Goal: Answer question/provide support

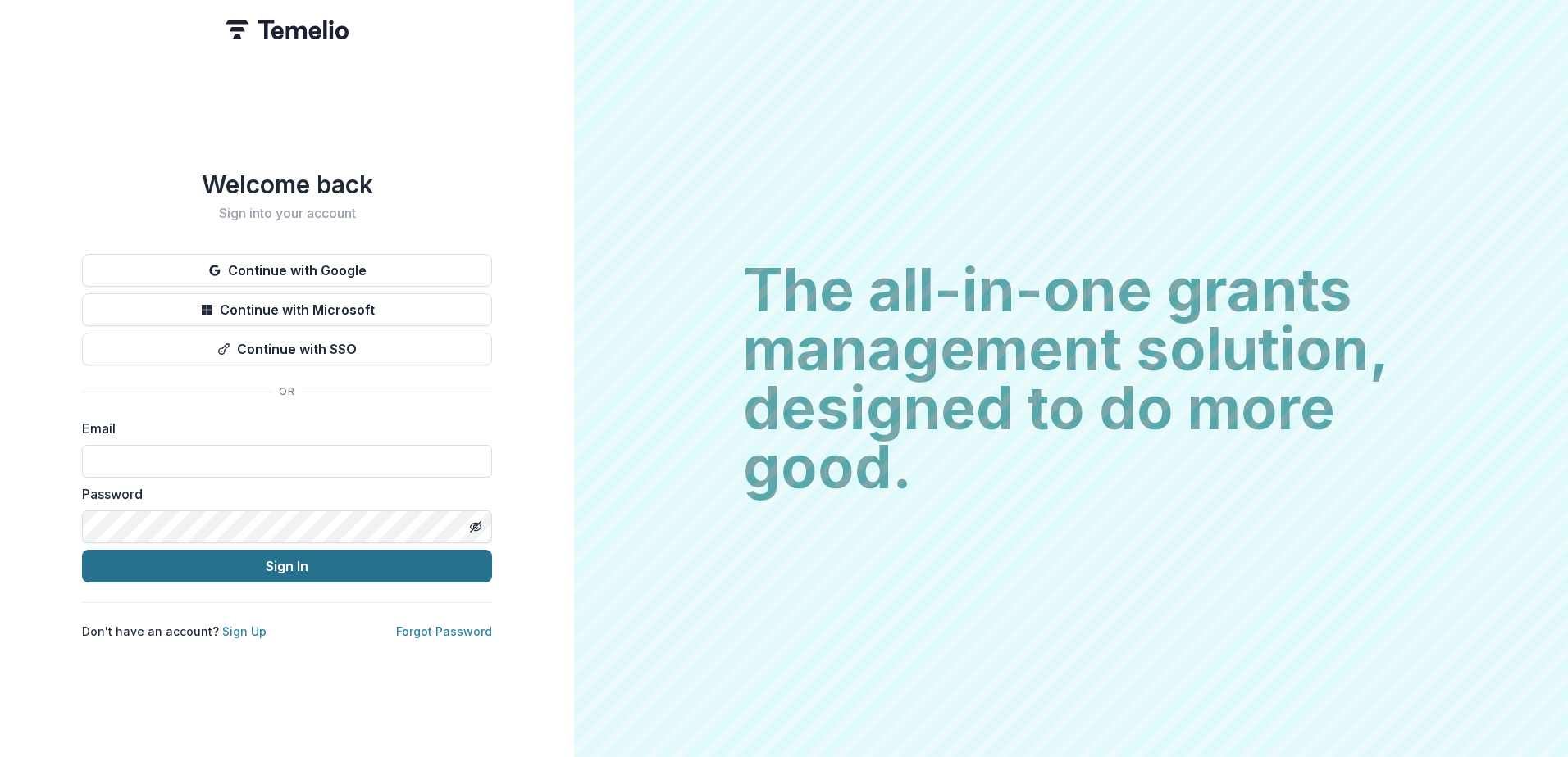
type input "**********"
click at [278, 559] on button "Sign In" at bounding box center [287, 566] width 410 height 33
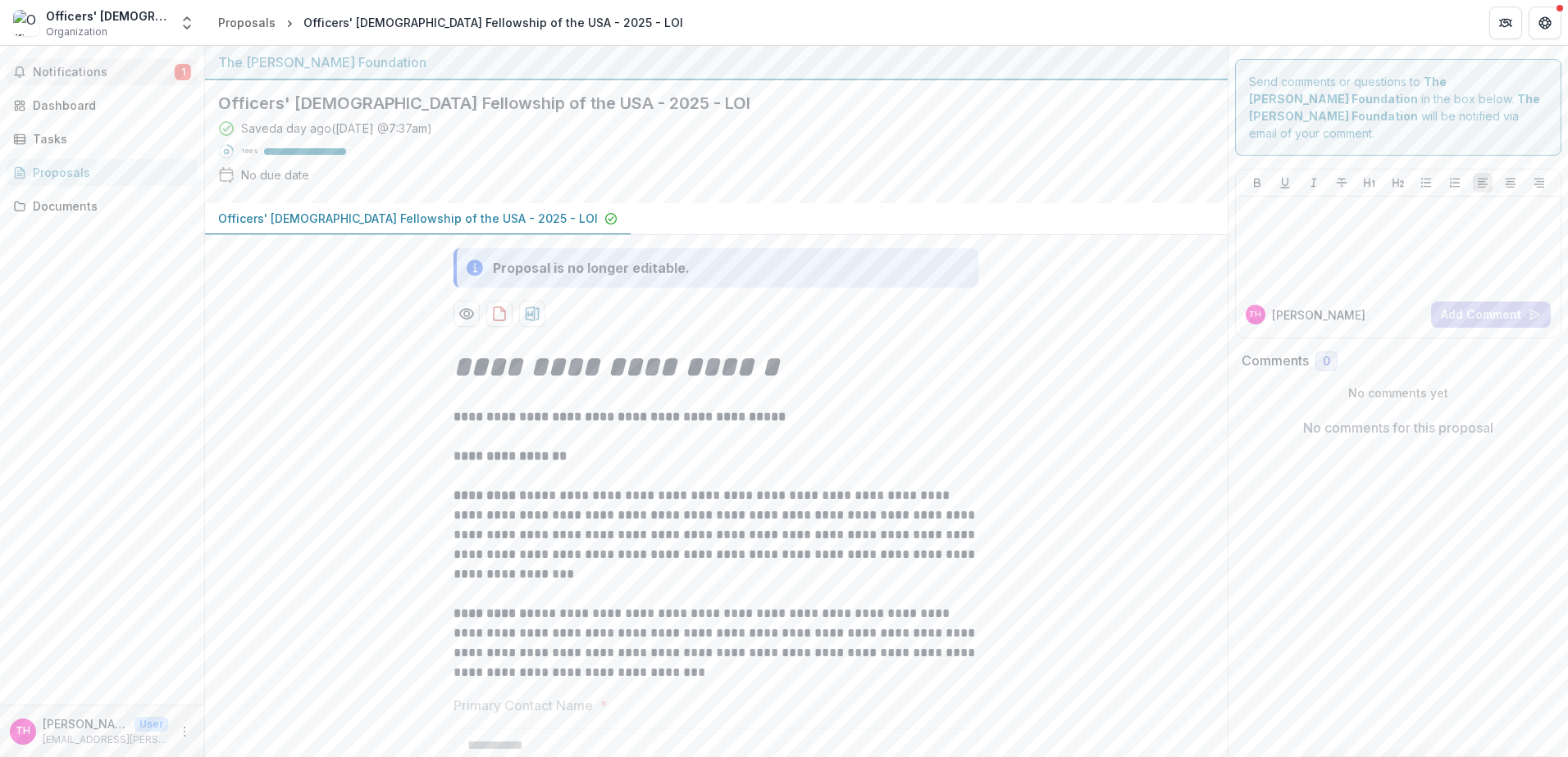
click at [168, 80] on button "Notifications 1" at bounding box center [101, 72] width 191 height 26
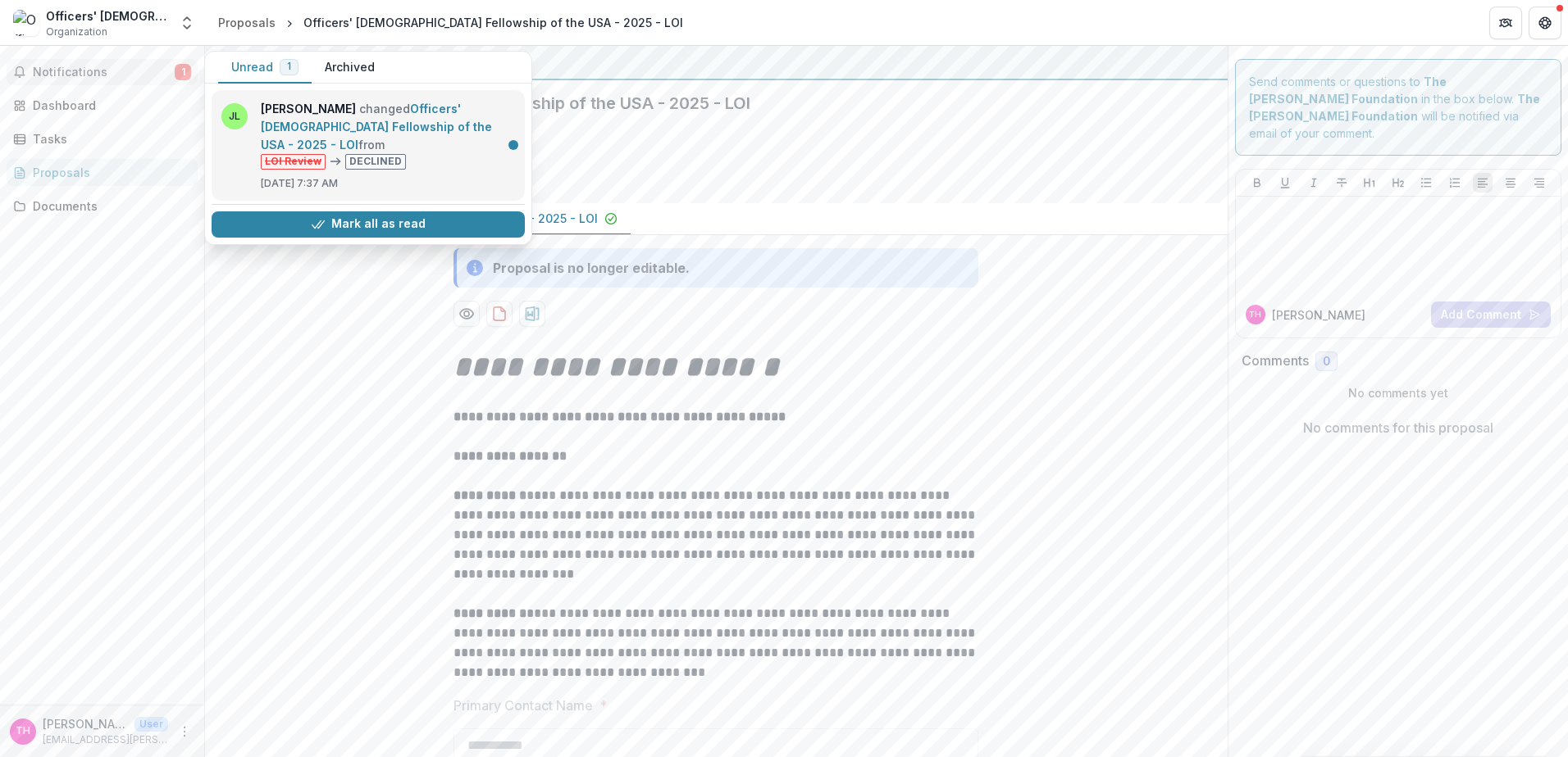
click at [449, 149] on link "Officers' [DEMOGRAPHIC_DATA] Fellowship of the USA - 2025 - LOI" at bounding box center [376, 126] width 231 height 50
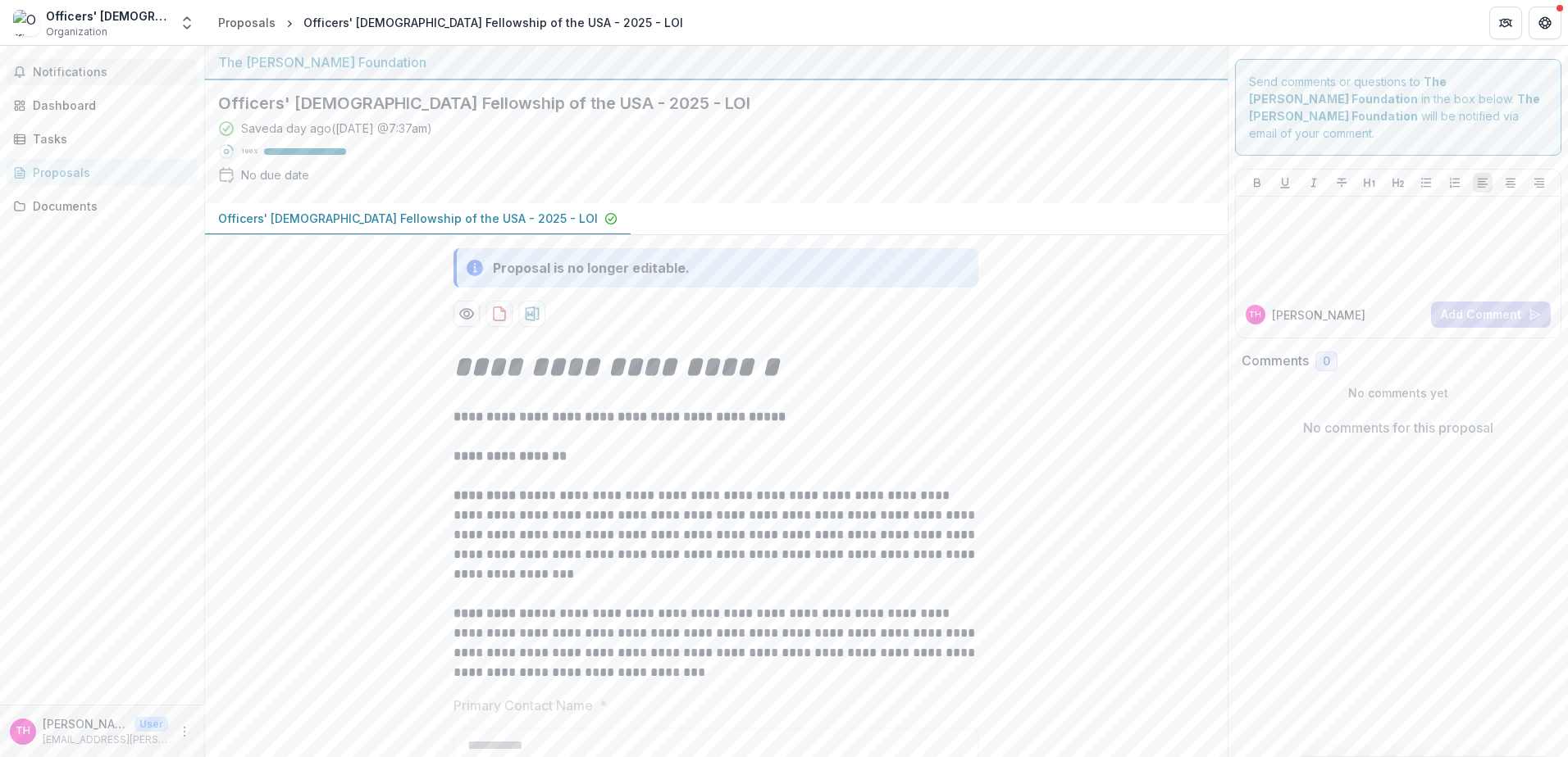
click at [86, 78] on span "Notifications" at bounding box center [111, 72] width 159 height 14
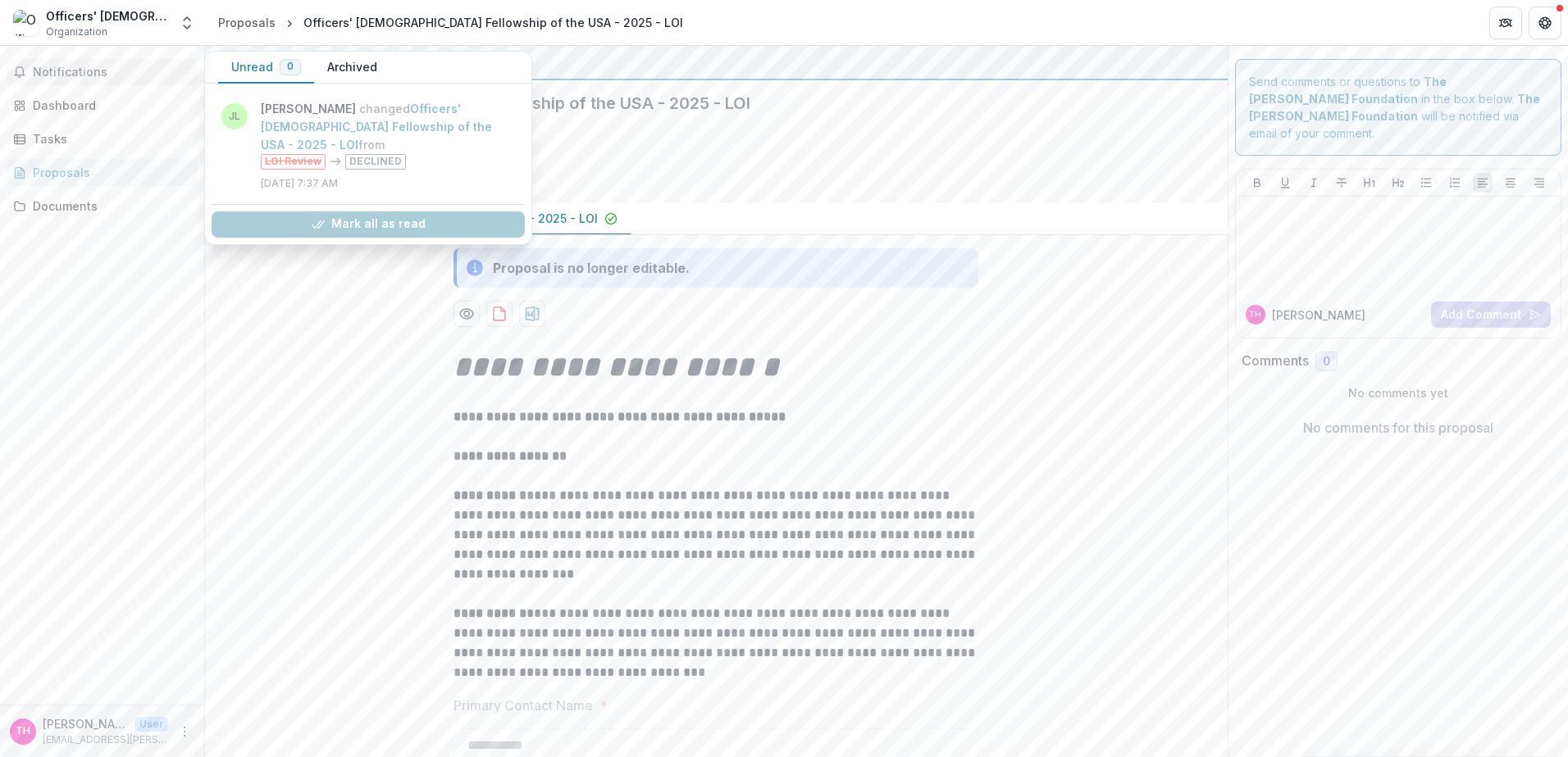
click at [259, 69] on button "Unread 0" at bounding box center [266, 67] width 96 height 32
click at [267, 106] on link "Officers' [DEMOGRAPHIC_DATA] Fellowship of the USA - 2025 - LOI" at bounding box center [376, 126] width 231 height 50
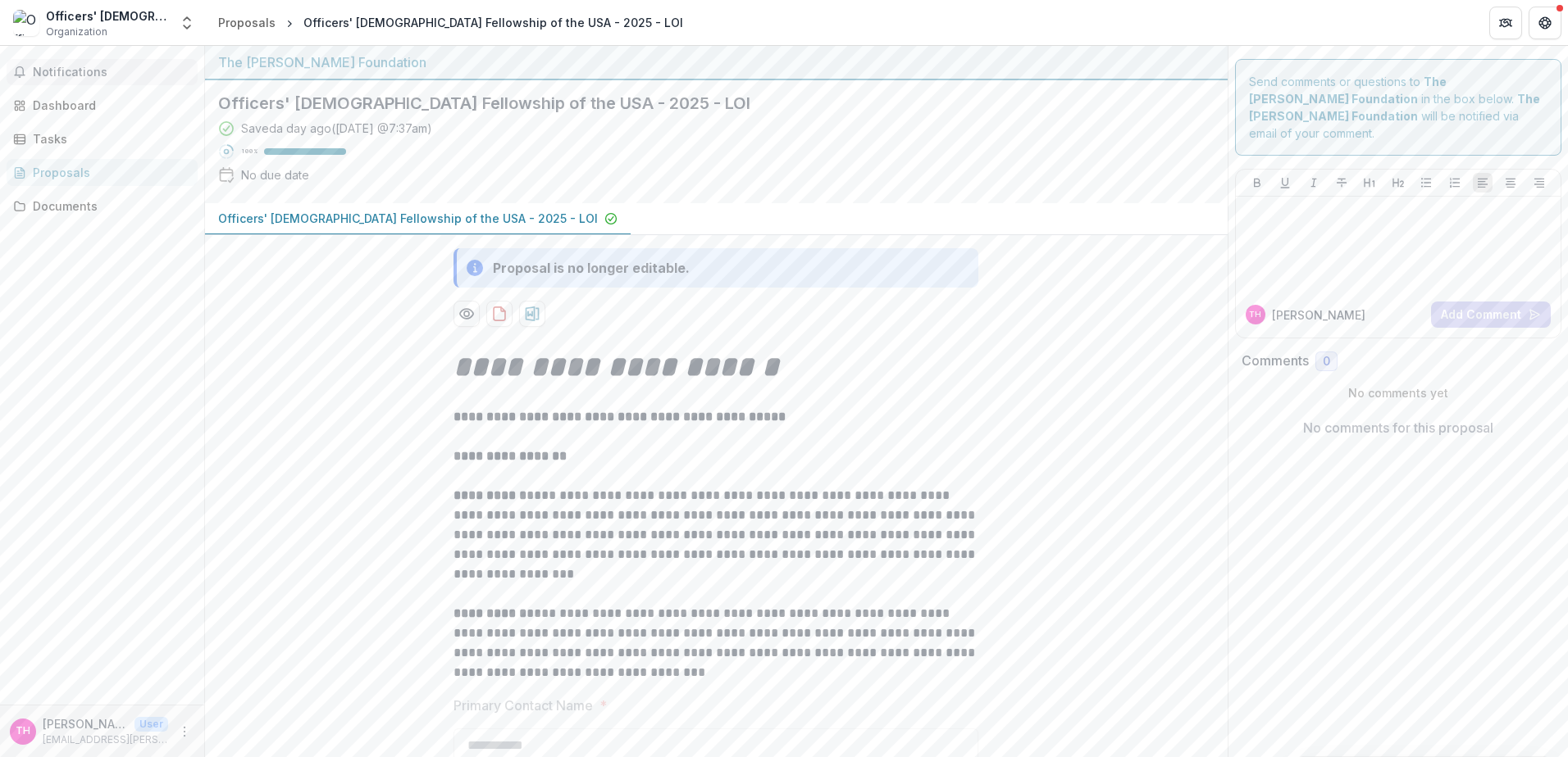
click at [93, 70] on span "Notifications" at bounding box center [111, 72] width 159 height 14
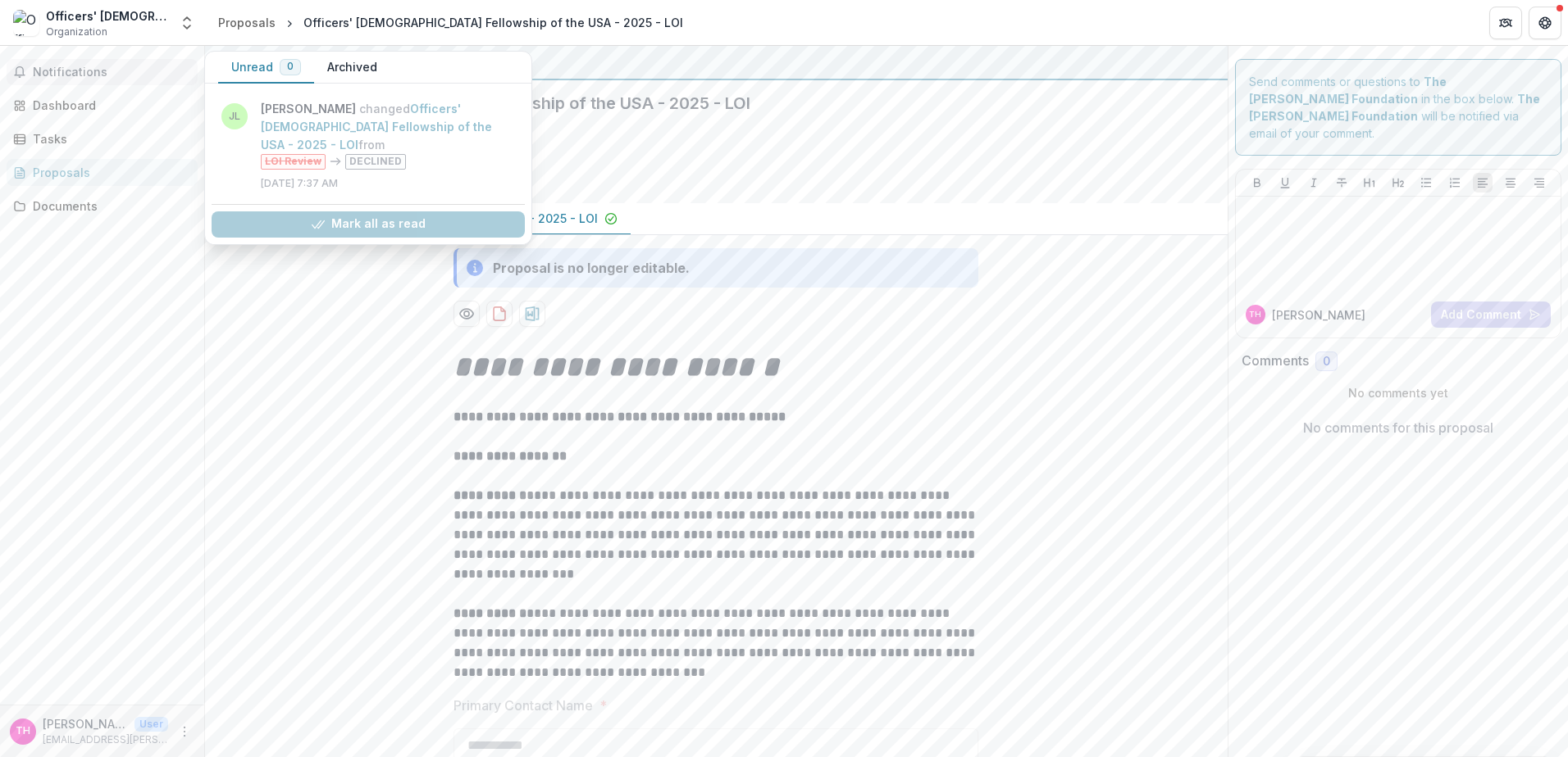
click at [359, 62] on button "Archived" at bounding box center [352, 67] width 76 height 32
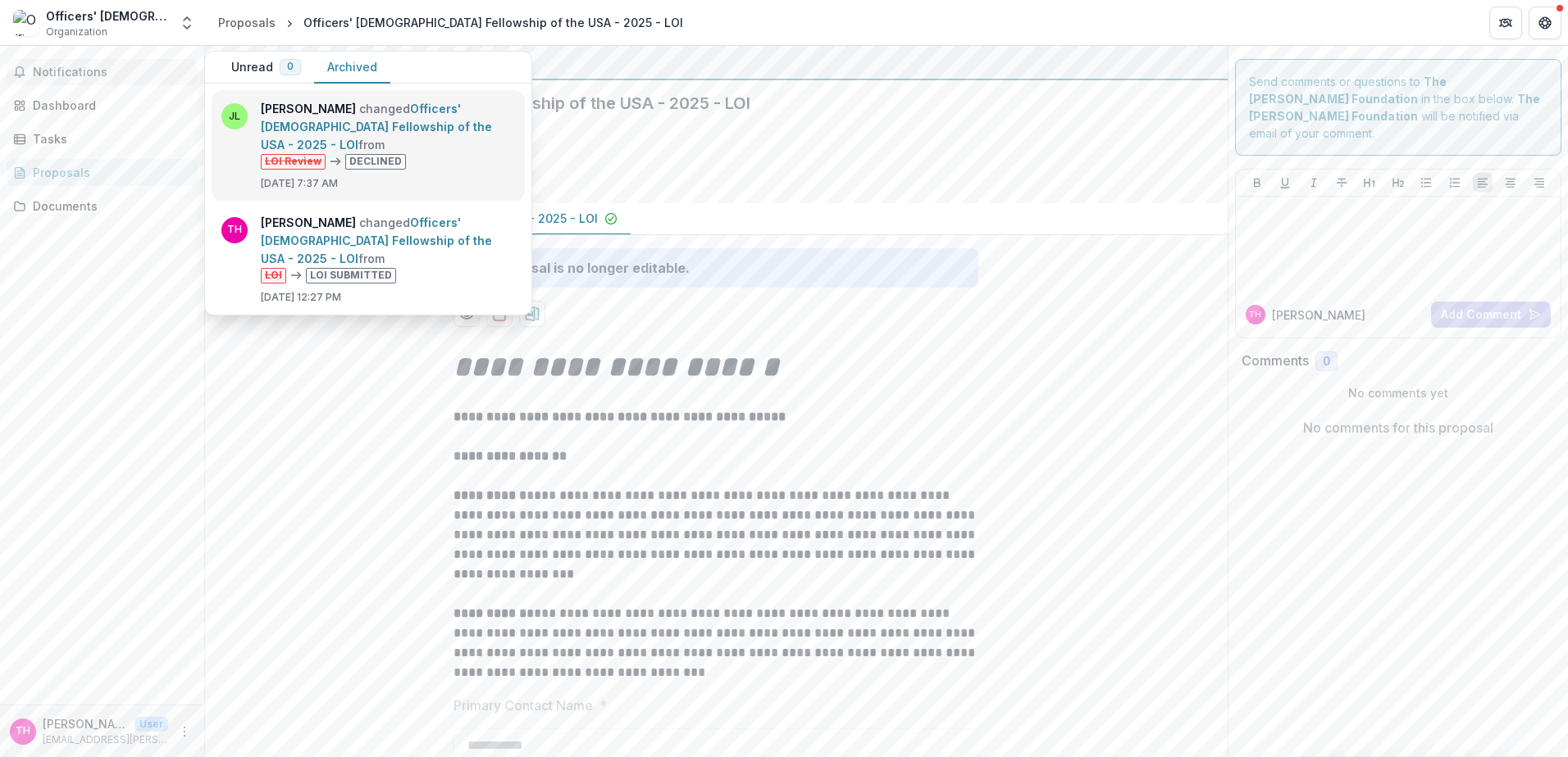
click at [454, 135] on link "Officers' [DEMOGRAPHIC_DATA] Fellowship of the USA - 2025 - LOI" at bounding box center [376, 126] width 231 height 50
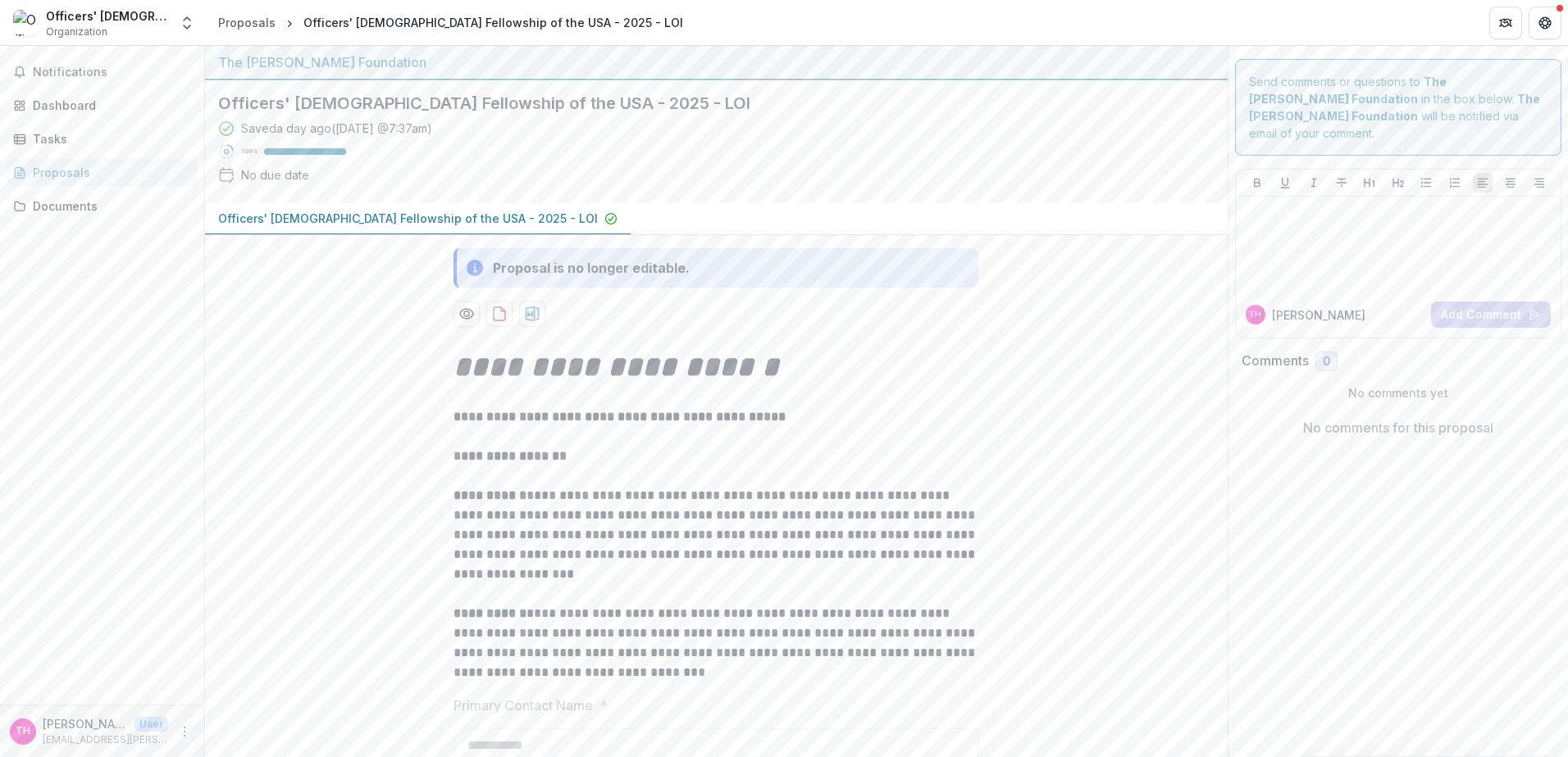
click at [335, 214] on p "Officers' [DEMOGRAPHIC_DATA] Fellowship of the USA - 2025 - LOI" at bounding box center [408, 218] width 380 height 17
click at [1281, 211] on div at bounding box center [1398, 244] width 313 height 82
click at [106, 77] on span "Notifications" at bounding box center [111, 72] width 159 height 14
click at [1454, 205] on div at bounding box center [1398, 244] width 313 height 82
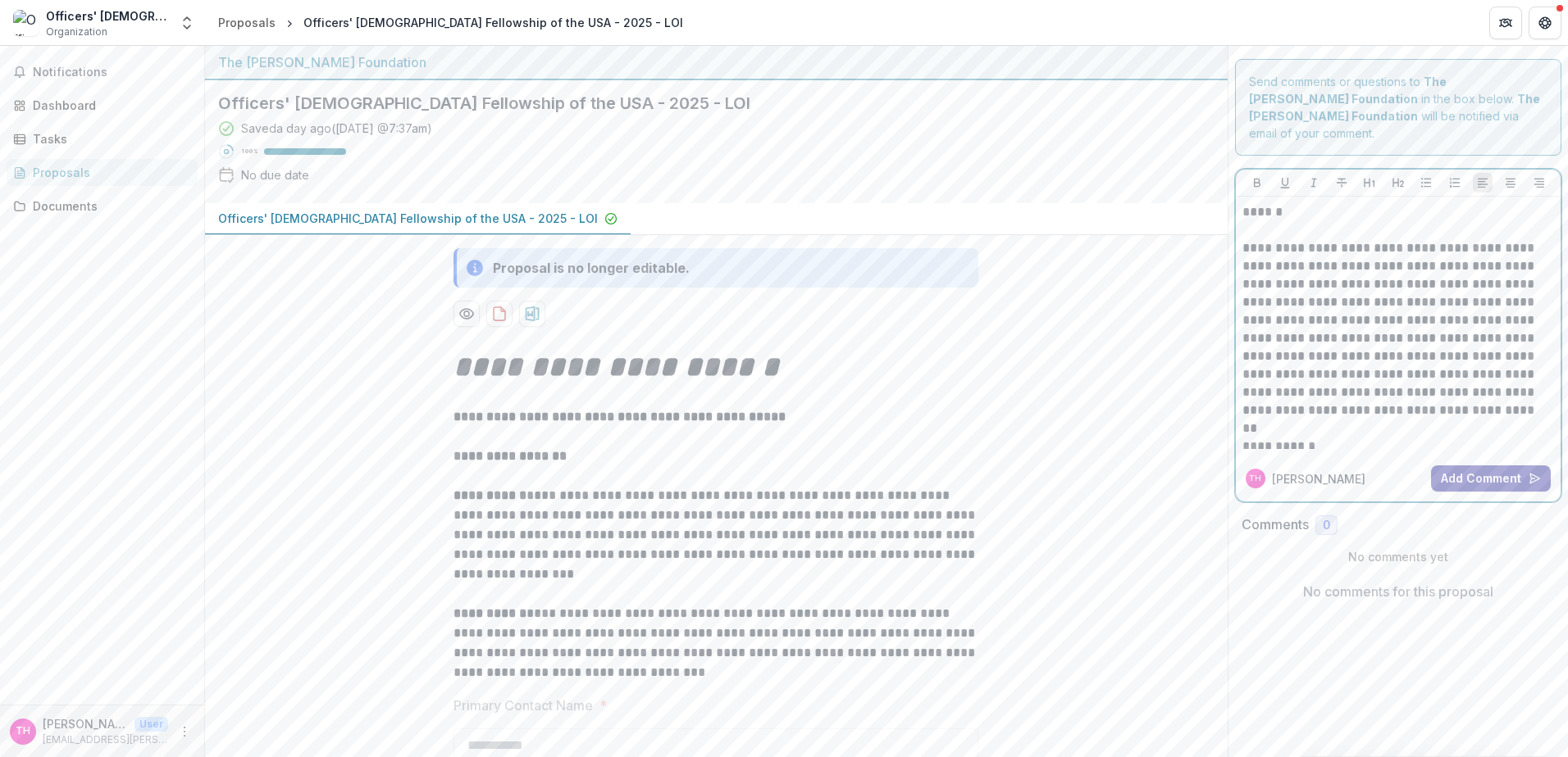
click at [1489, 465] on button "Add Comment" at bounding box center [1490, 478] width 120 height 26
